Goal: Transaction & Acquisition: Purchase product/service

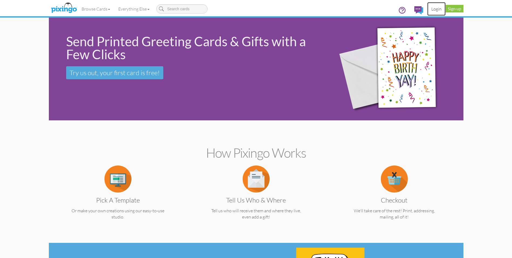
click at [435, 8] on link "Login" at bounding box center [437, 9] width 18 height 14
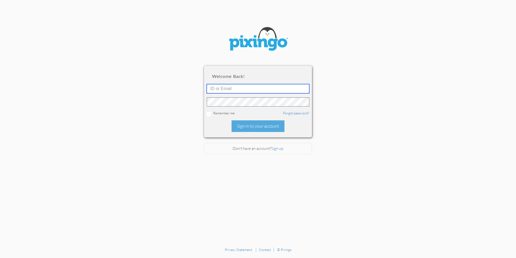
type input "[EMAIL_ADDRESS][DOMAIN_NAME]"
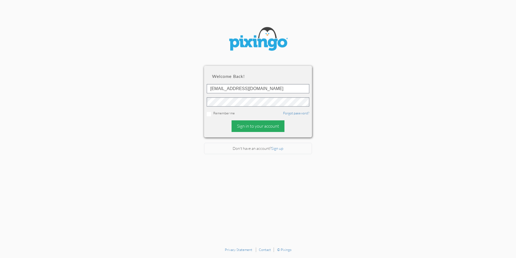
click at [260, 125] on div "Sign in to your account" at bounding box center [258, 126] width 53 height 12
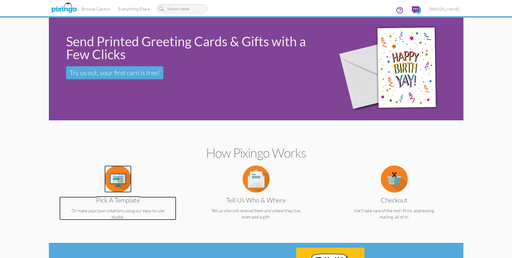
click at [120, 182] on img at bounding box center [118, 178] width 27 height 27
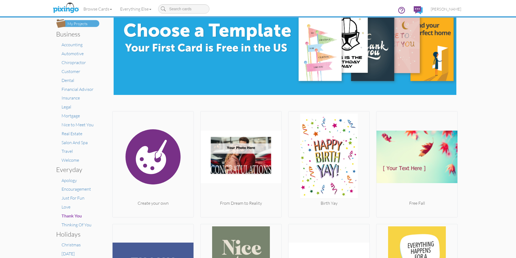
scroll to position [54, 0]
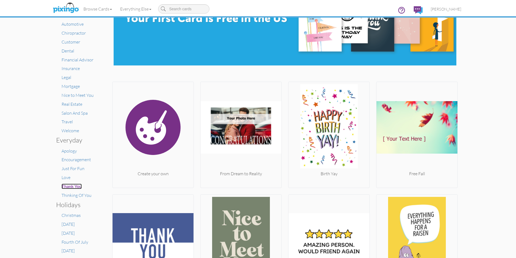
click at [68, 186] on span "Thank You" at bounding box center [72, 185] width 20 height 5
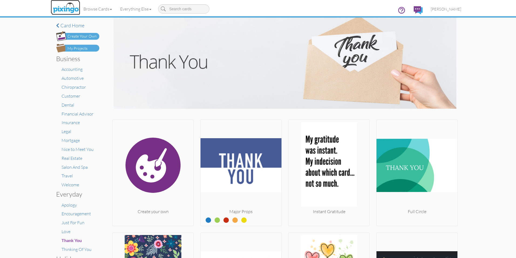
click at [66, 7] on img at bounding box center [66, 8] width 29 height 14
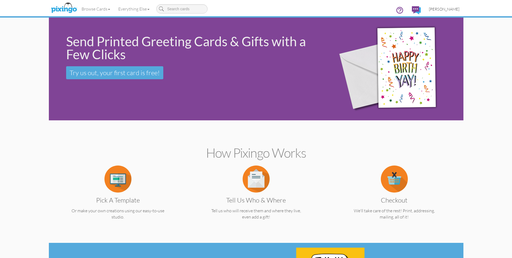
click at [449, 10] on span "[PERSON_NAME]" at bounding box center [444, 9] width 31 height 5
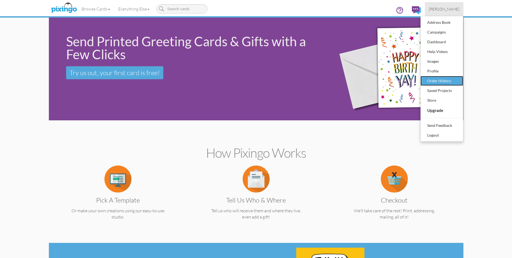
click at [438, 81] on div "Order History" at bounding box center [442, 81] width 32 height 8
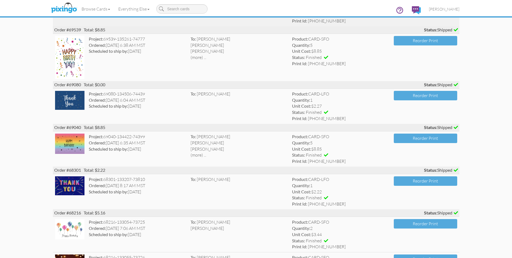
scroll to position [162, 0]
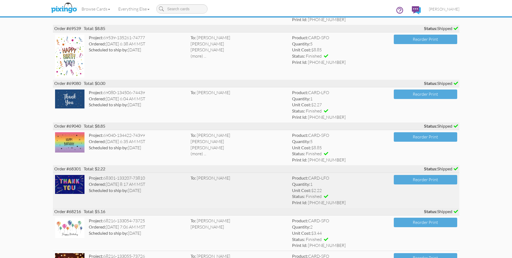
click at [66, 183] on img at bounding box center [70, 184] width 30 height 19
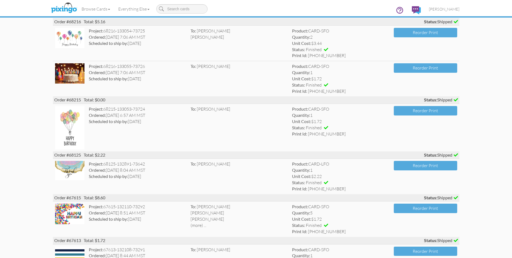
scroll to position [378, 0]
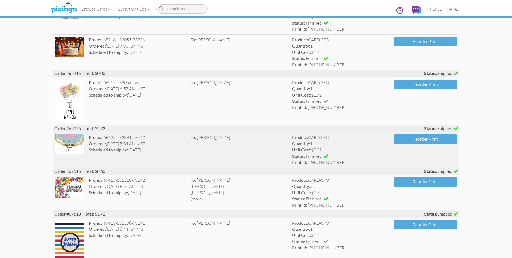
click at [69, 145] on img at bounding box center [70, 143] width 30 height 19
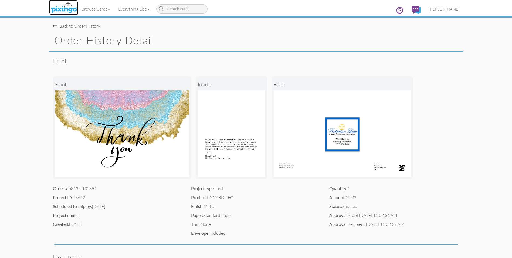
click at [59, 9] on img at bounding box center [64, 8] width 29 height 14
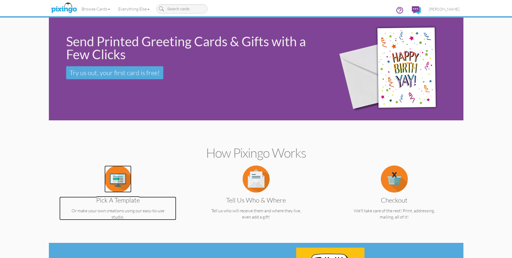
click at [120, 183] on img at bounding box center [118, 178] width 27 height 27
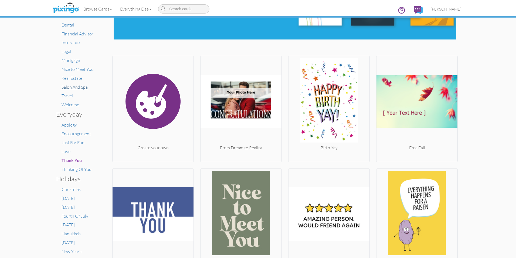
scroll to position [81, 0]
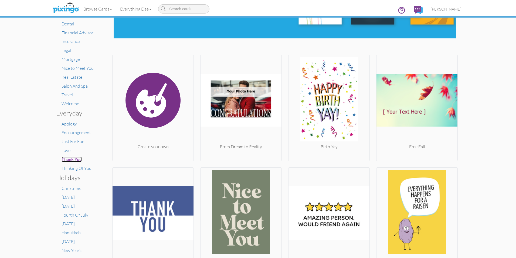
click at [72, 159] on span "Thank You" at bounding box center [72, 158] width 20 height 5
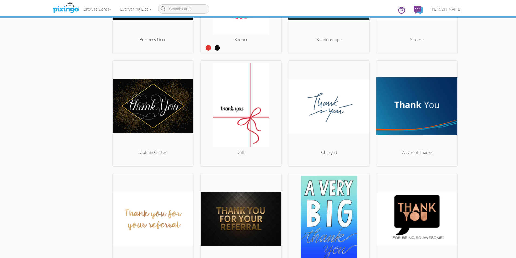
scroll to position [1189, 0]
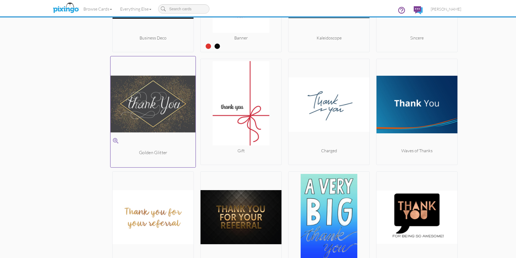
click at [146, 125] on img at bounding box center [153, 104] width 85 height 91
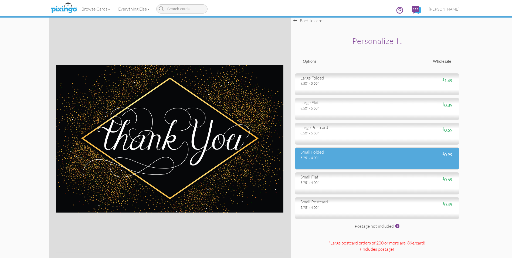
click at [336, 159] on div "5.75" x 4.00"" at bounding box center [337, 157] width 73 height 5
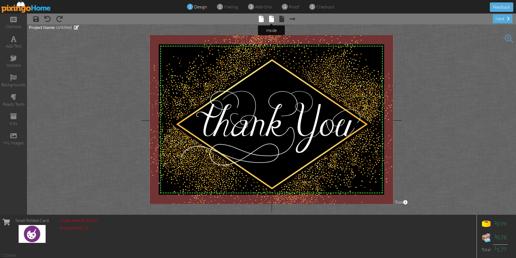
click at [271, 20] on span at bounding box center [271, 19] width 5 height 6
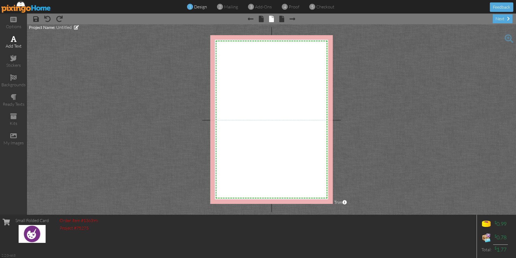
click at [13, 40] on span at bounding box center [14, 39] width 6 height 6
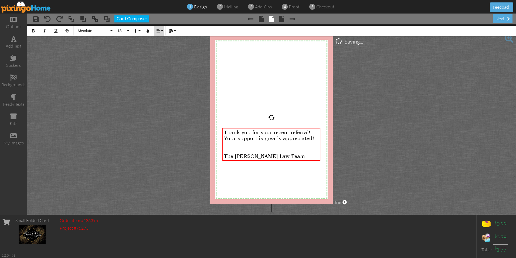
click at [162, 31] on button "Align" at bounding box center [159, 31] width 10 height 10
click at [162, 49] on icon at bounding box center [163, 51] width 4 height 4
click at [283, 20] on span at bounding box center [282, 19] width 5 height 6
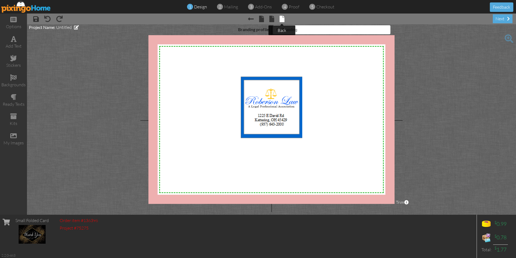
select select "object:5441"
click at [499, 19] on div "next" at bounding box center [503, 18] width 20 height 9
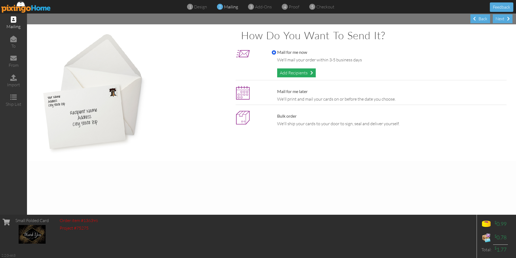
click at [293, 71] on div "Add Recipients" at bounding box center [296, 72] width 39 height 9
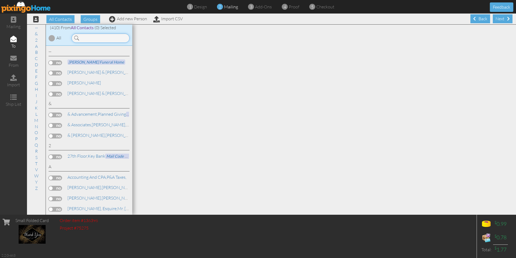
click at [83, 39] on input at bounding box center [101, 37] width 58 height 9
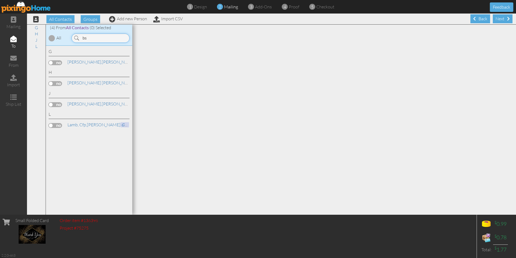
type input "b"
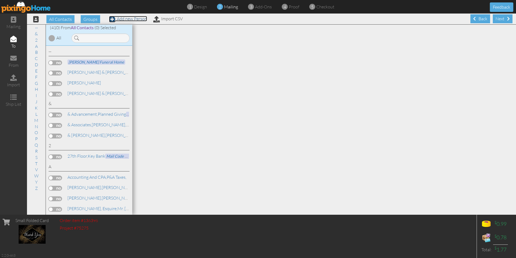
click at [113, 19] on span at bounding box center [112, 19] width 6 height 6
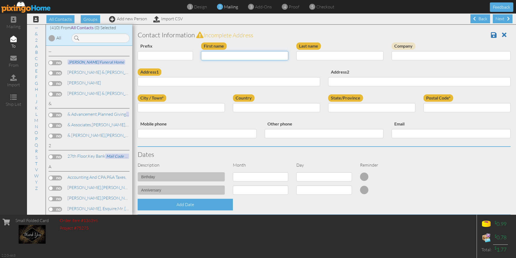
click at [216, 56] on input "First name" at bounding box center [244, 55] width 87 height 9
type input "[PERSON_NAME]"
type input "Barret"
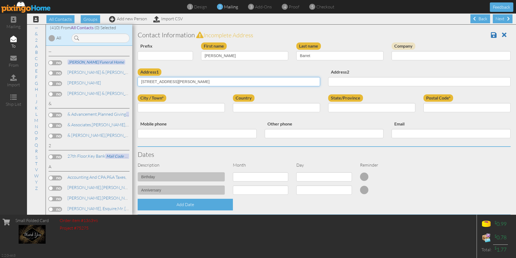
type input "[STREET_ADDRESS][PERSON_NAME]"
click at [145, 106] on input "City / Town*" at bounding box center [181, 107] width 87 height 9
type input "Beavercreek"
select select "object:8386"
select select "object:8674"
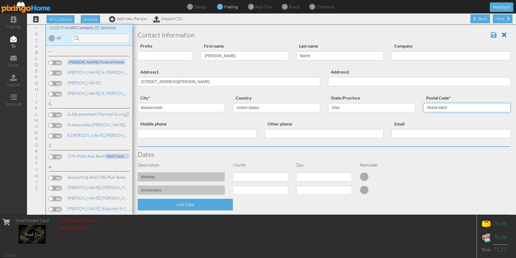
type input "45434-6803"
click at [491, 35] on span at bounding box center [494, 35] width 6 height 6
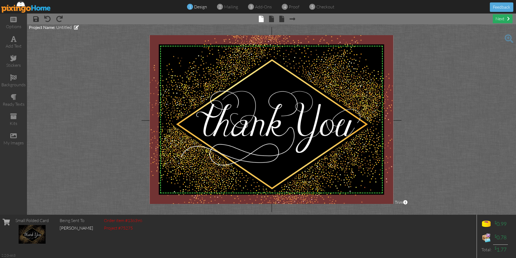
click at [503, 18] on div "next" at bounding box center [503, 18] width 20 height 9
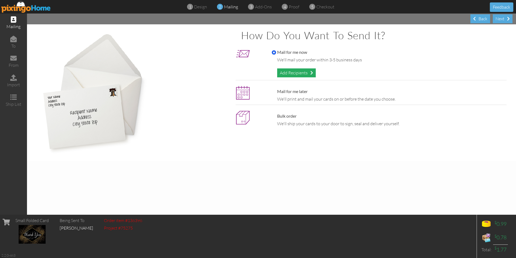
click at [294, 71] on div "Add Recipients" at bounding box center [296, 72] width 39 height 9
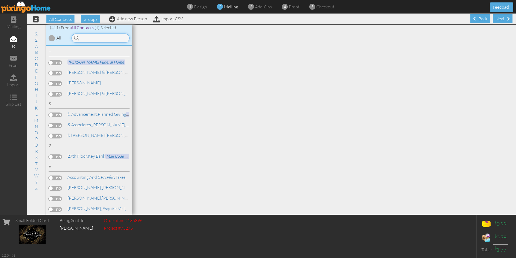
click at [88, 39] on input at bounding box center [101, 37] width 58 height 9
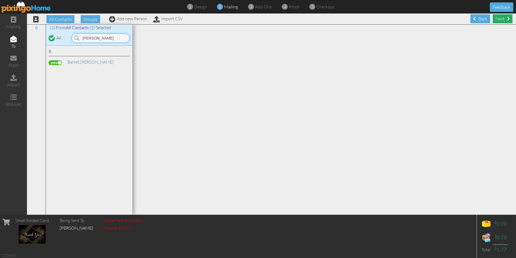
type input "[PERSON_NAME]"
click at [497, 18] on div "Next" at bounding box center [503, 18] width 20 height 9
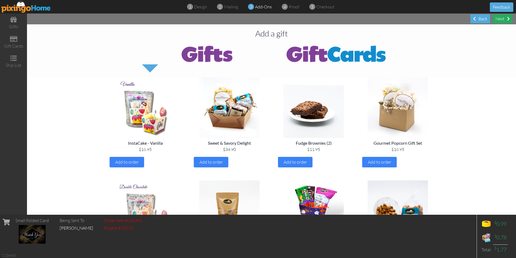
click at [503, 21] on div "Next" at bounding box center [503, 18] width 20 height 9
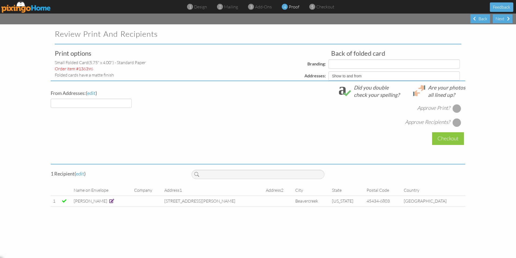
select select "object:1733"
select select "object:1743"
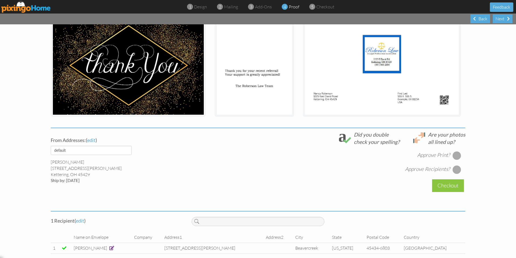
scroll to position [101, 0]
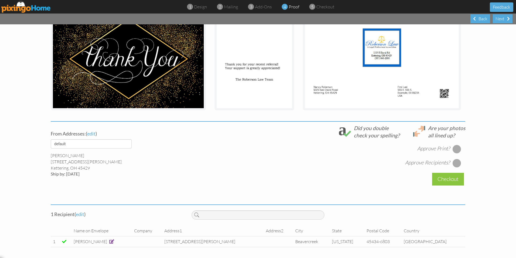
click at [457, 149] on div at bounding box center [457, 149] width 9 height 9
click at [455, 161] on div at bounding box center [457, 163] width 9 height 9
click at [447, 180] on div "Checkout" at bounding box center [448, 179] width 32 height 13
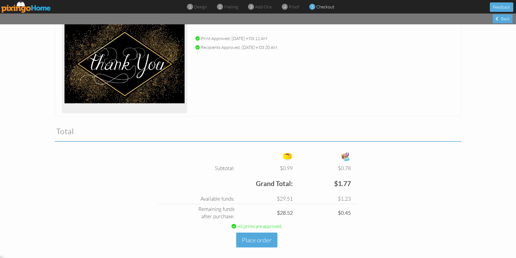
scroll to position [85, 0]
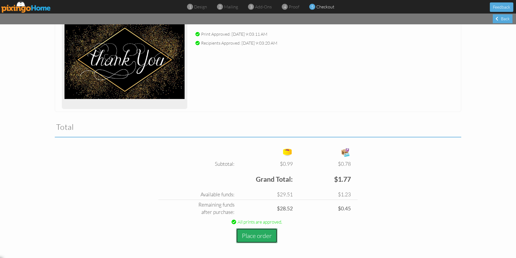
click at [261, 235] on button "Place order" at bounding box center [256, 235] width 41 height 15
